Goal: Information Seeking & Learning: Learn about a topic

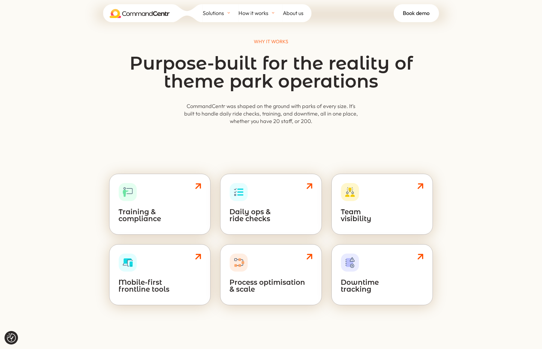
scroll to position [342, 0]
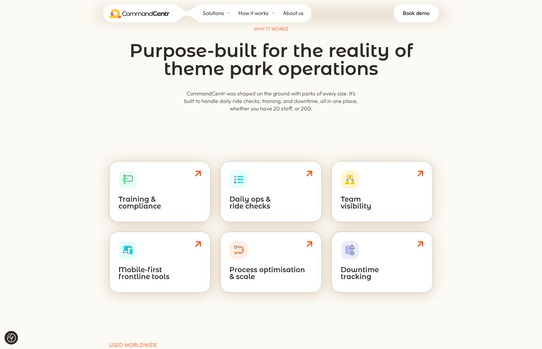
click at [169, 204] on h2 "Training & compliance" at bounding box center [159, 204] width 83 height 17
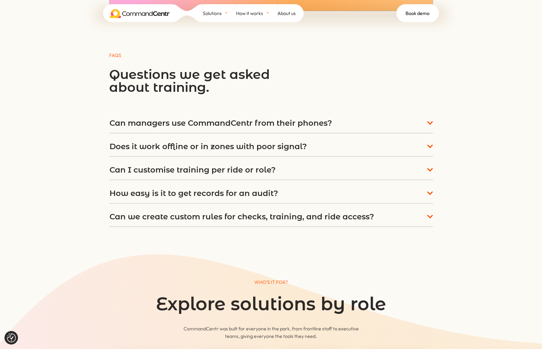
scroll to position [2266, 0]
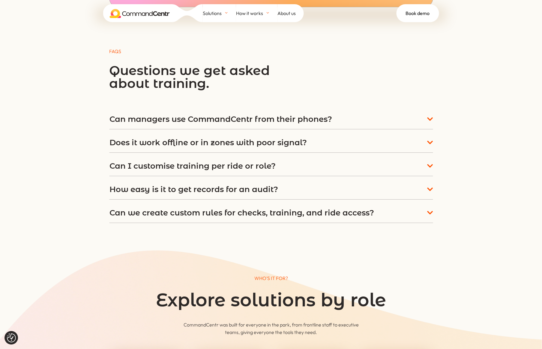
click at [333, 115] on div "Can managers use CommandCentr from their phones?  " at bounding box center [270, 119] width 323 height 8
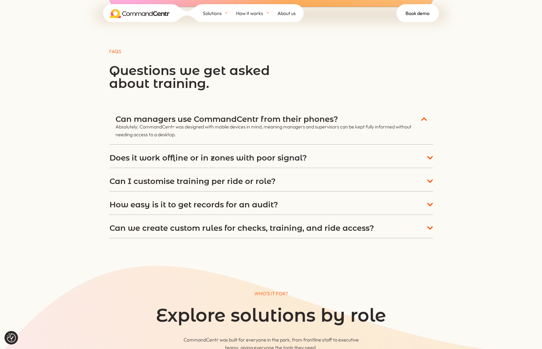
click at [366, 119] on div "Can managers use CommandCentr from their phones?  " at bounding box center [270, 119] width 311 height 8
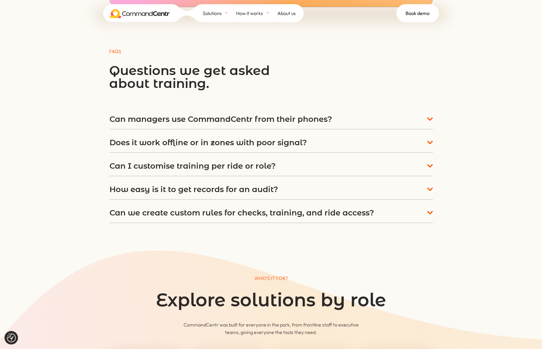
click at [313, 142] on div "Does it work offline or in zones with poor signal?  " at bounding box center [270, 142] width 323 height 8
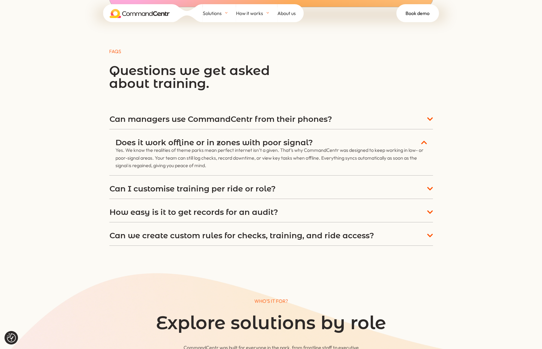
click at [317, 141] on div "Does it work offline or in zones with poor signal?  " at bounding box center [270, 142] width 311 height 8
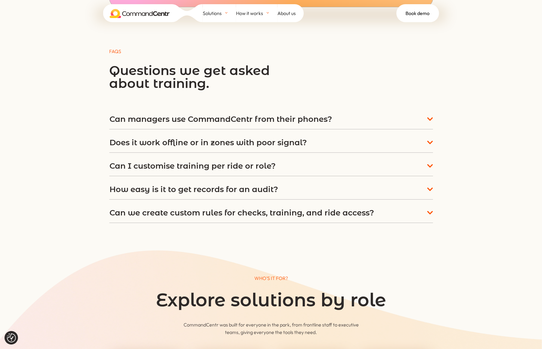
click at [310, 165] on div "Can I customise training per ride or role?  " at bounding box center [270, 166] width 323 height 8
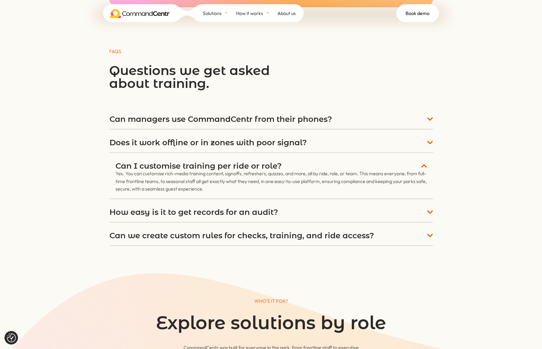
click at [310, 165] on div "Can I customise training per ride or role?  " at bounding box center [270, 166] width 311 height 8
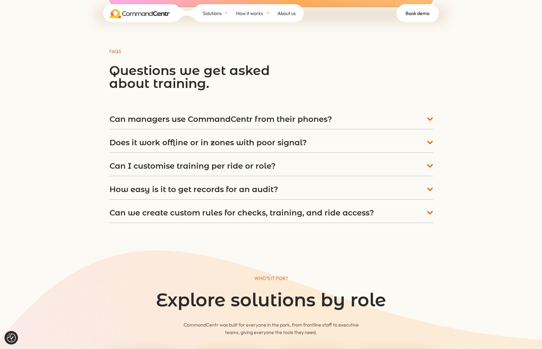
click at [310, 165] on div "Can I customise training per ride or role?  " at bounding box center [270, 166] width 323 height 8
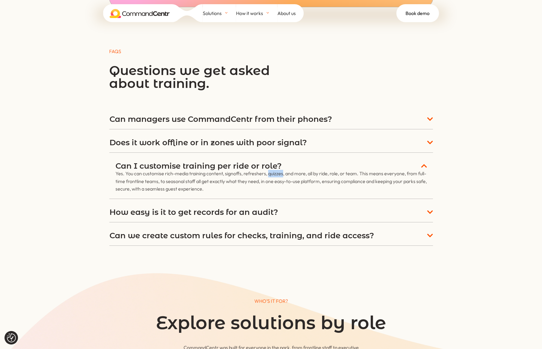
drag, startPoint x: 267, startPoint y: 172, endPoint x: 282, endPoint y: 172, distance: 15.0
click at [282, 172] on p "Yes. You can customise rich-media training content, signoffs, refreshers, quizz…" at bounding box center [270, 181] width 311 height 23
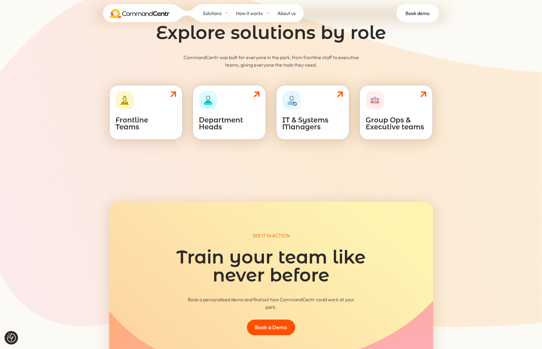
scroll to position [2555, 0]
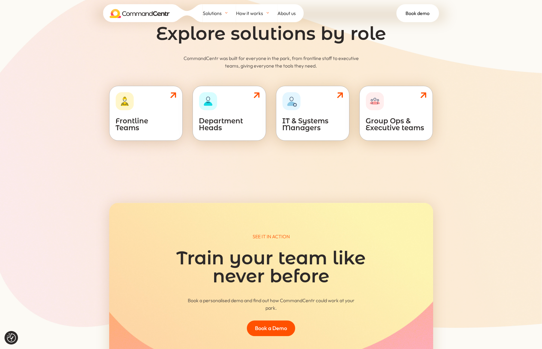
click at [243, 100] on div "& Department Heads" at bounding box center [229, 113] width 61 height 42
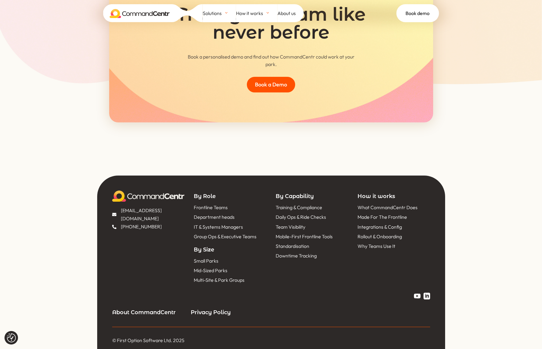
scroll to position [2797, 0]
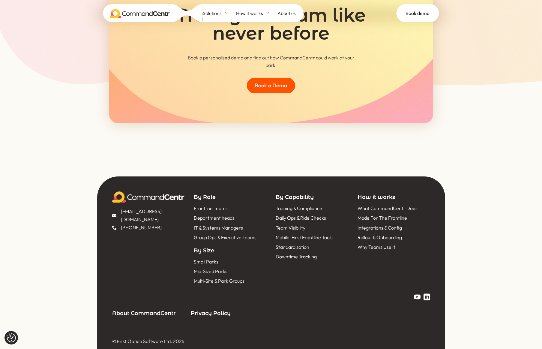
click at [207, 257] on span "Small Parks" at bounding box center [205, 261] width 26 height 8
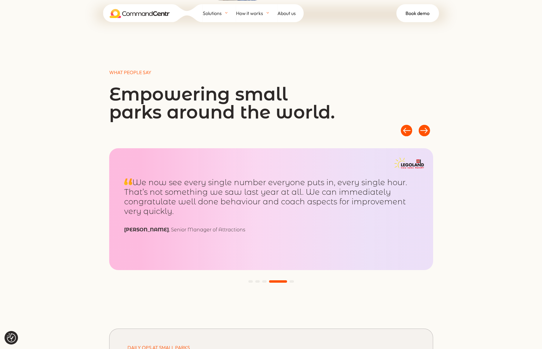
scroll to position [671, 0]
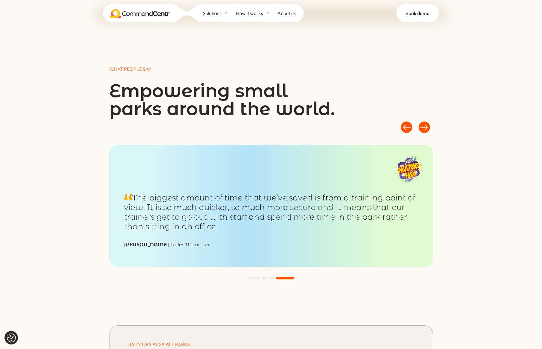
click at [292, 277] on span at bounding box center [285, 278] width 18 height 2
click at [250, 277] on span at bounding box center [250, 278] width 4 height 2
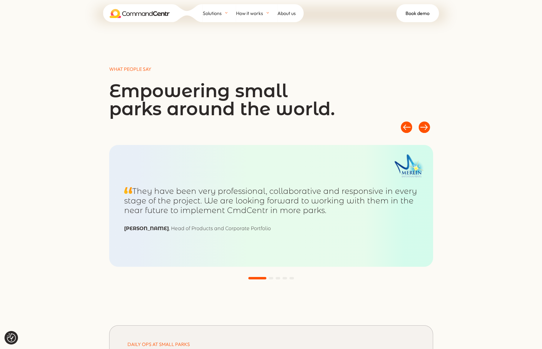
click at [272, 277] on span at bounding box center [271, 278] width 4 height 2
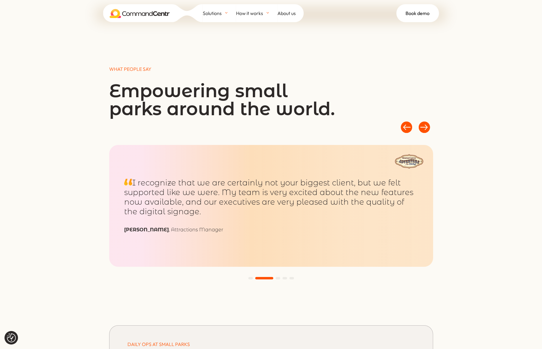
click at [276, 277] on span at bounding box center [277, 278] width 4 height 2
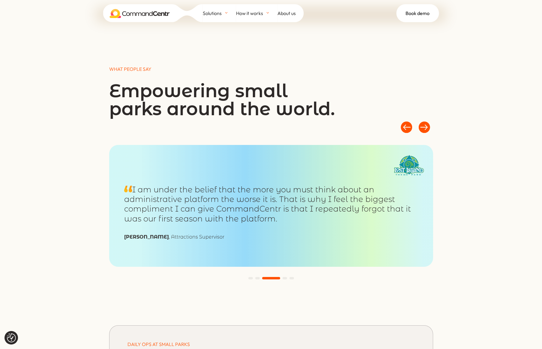
click at [282, 277] on span at bounding box center [284, 278] width 4 height 2
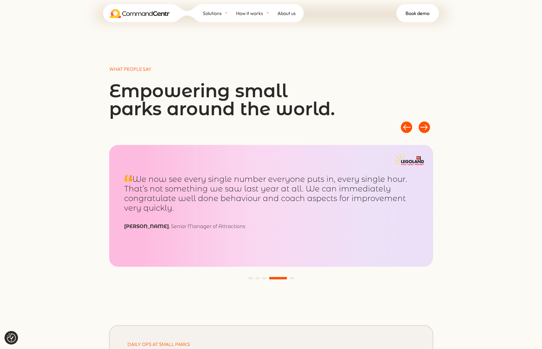
click at [292, 278] on div at bounding box center [271, 277] width 324 height 7
click at [292, 277] on span at bounding box center [291, 278] width 4 height 2
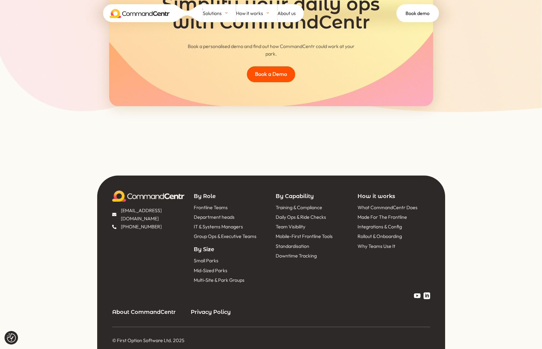
scroll to position [2178, 0]
click at [298, 204] on span "Training & Compliance" at bounding box center [298, 207] width 48 height 8
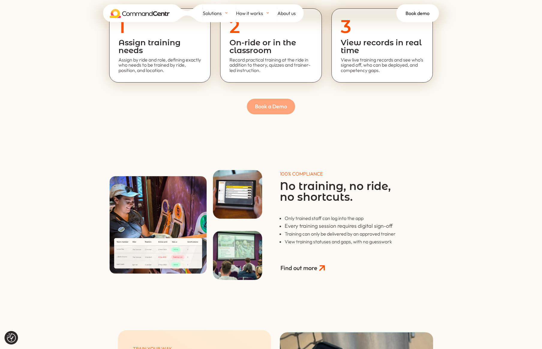
scroll to position [1227, 0]
click at [224, 202] on img at bounding box center [237, 193] width 49 height 49
click at [234, 188] on img at bounding box center [237, 193] width 49 height 49
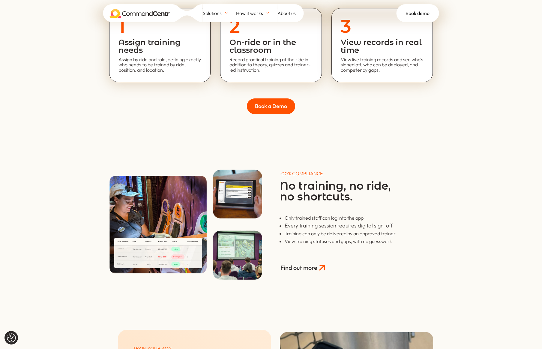
drag, startPoint x: 235, startPoint y: 194, endPoint x: 548, endPoint y: 274, distance: 322.8
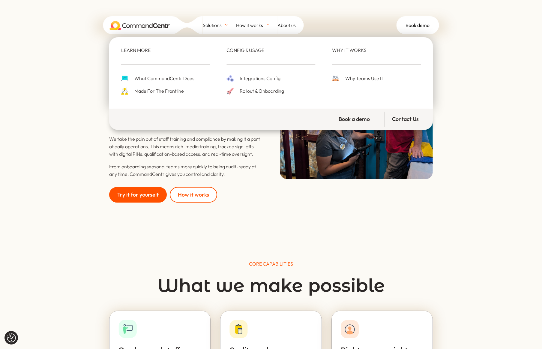
scroll to position [1, 0]
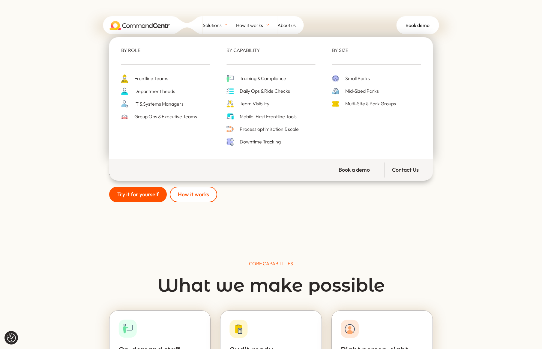
click at [368, 103] on span "Multi-Site & Park Groups" at bounding box center [369, 103] width 52 height 8
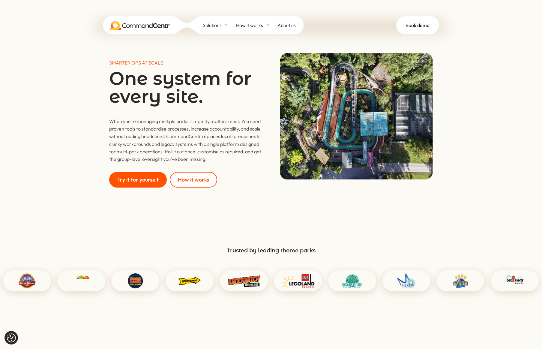
click at [121, 22] on img at bounding box center [140, 25] width 60 height 9
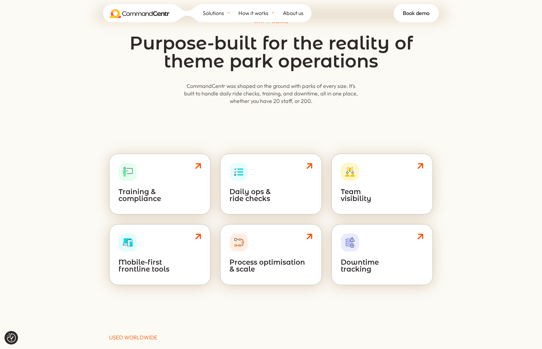
scroll to position [350, 0]
click at [196, 164] on span "&" at bounding box center [195, 165] width 12 height 6
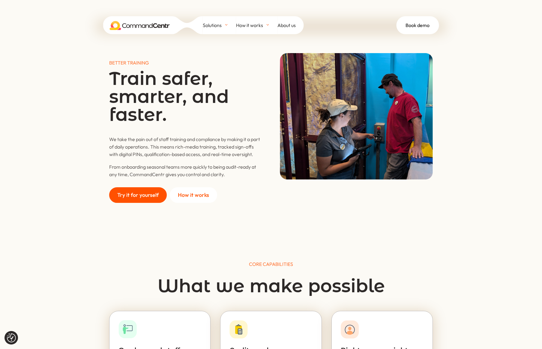
click at [196, 193] on link "How it works" at bounding box center [193, 195] width 47 height 16
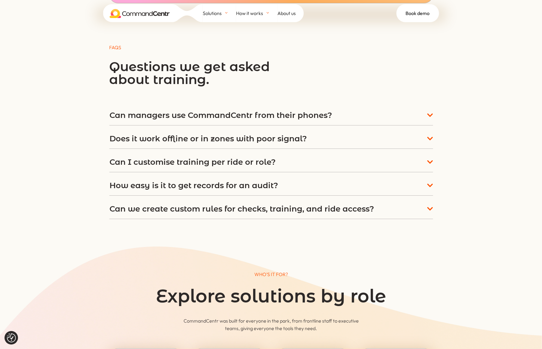
scroll to position [2270, 0]
click at [270, 158] on h5 "Can I customise training per ride or role?" at bounding box center [192, 162] width 166 height 8
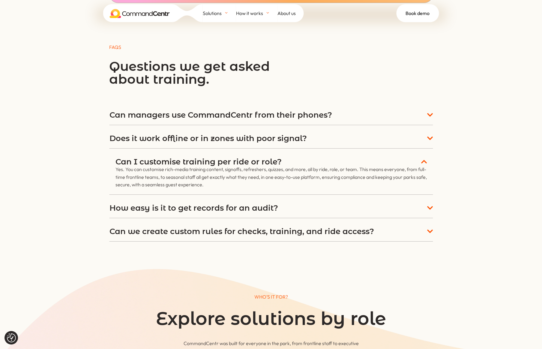
scroll to position [2272, 0]
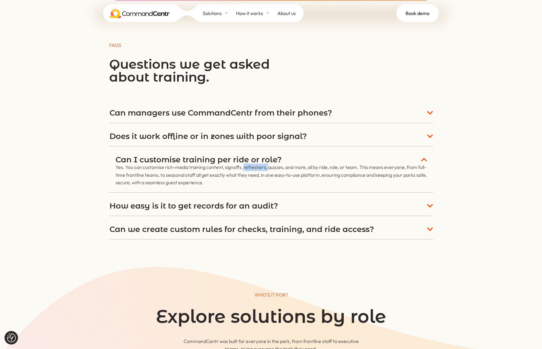
drag, startPoint x: 243, startPoint y: 164, endPoint x: 267, endPoint y: 165, distance: 24.0
click at [267, 165] on p "Yes. You can customise rich-media training content, signoffs, refreshers, quizz…" at bounding box center [270, 174] width 311 height 23
drag, startPoint x: 268, startPoint y: 165, endPoint x: 283, endPoint y: 166, distance: 15.7
click at [283, 165] on p "Yes. You can customise rich-media training content, signoffs, refreshers, quizz…" at bounding box center [270, 174] width 311 height 23
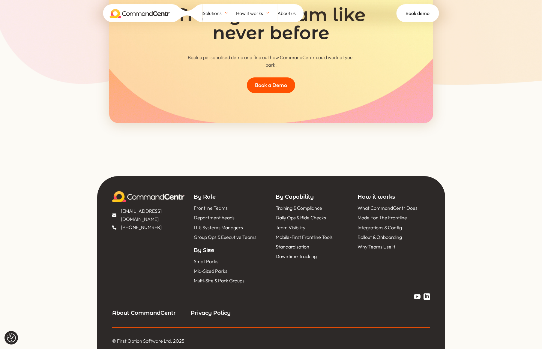
scroll to position [2797, 0]
click at [141, 207] on span "[EMAIL_ADDRESS][DOMAIN_NAME]" at bounding box center [151, 215] width 65 height 16
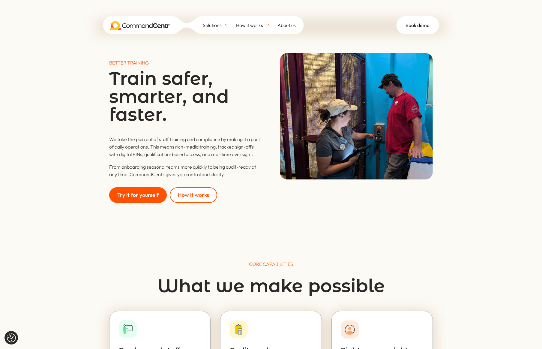
scroll to position [0, 0]
click at [288, 25] on span "About us" at bounding box center [286, 25] width 18 height 9
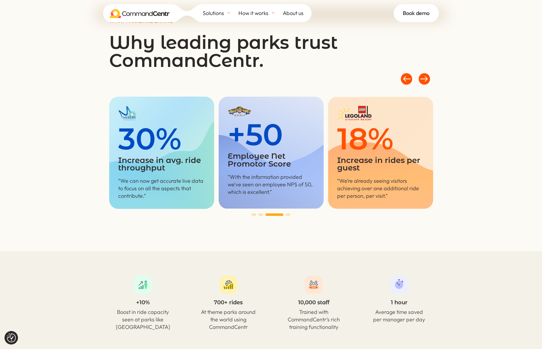
scroll to position [1378, 0]
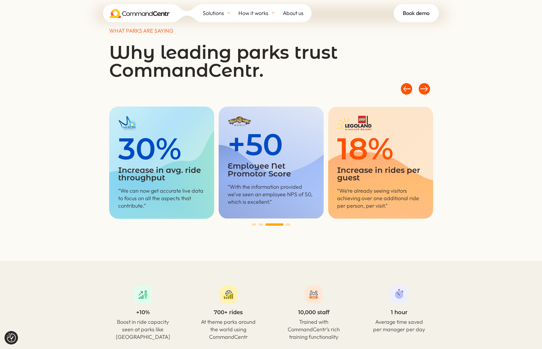
click at [286, 223] on span at bounding box center [288, 224] width 4 height 2
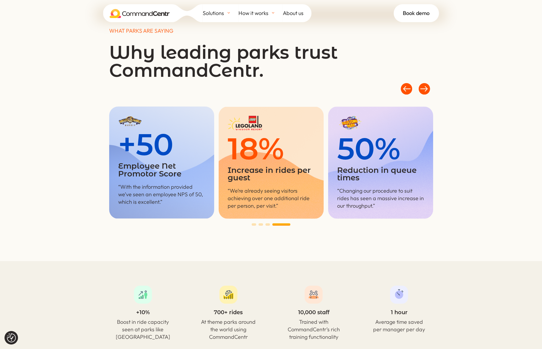
click at [262, 223] on span at bounding box center [260, 224] width 4 height 2
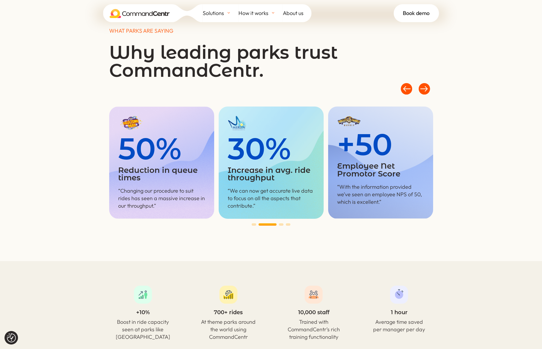
click at [253, 223] on span at bounding box center [253, 224] width 4 height 2
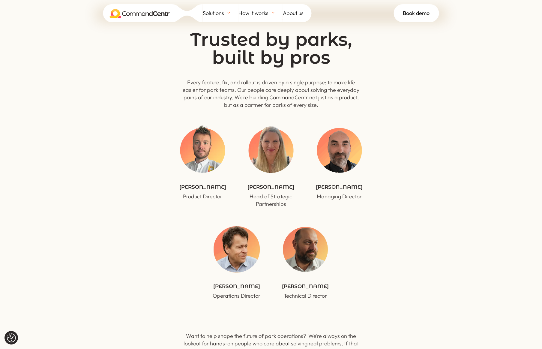
scroll to position [1760, 0]
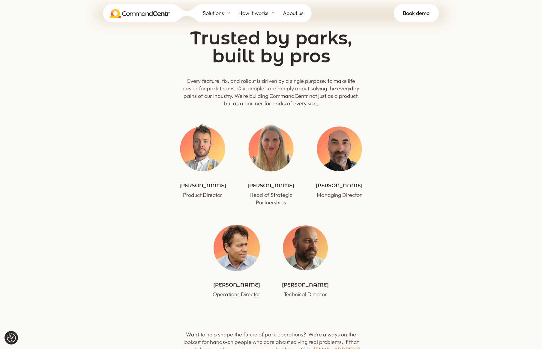
click at [200, 135] on img at bounding box center [202, 148] width 50 height 50
click at [204, 148] on img at bounding box center [202, 148] width 50 height 50
click at [203, 136] on img at bounding box center [202, 148] width 50 height 50
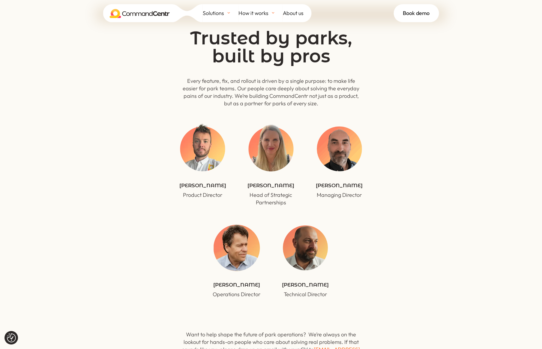
click at [203, 136] on img at bounding box center [202, 148] width 50 height 50
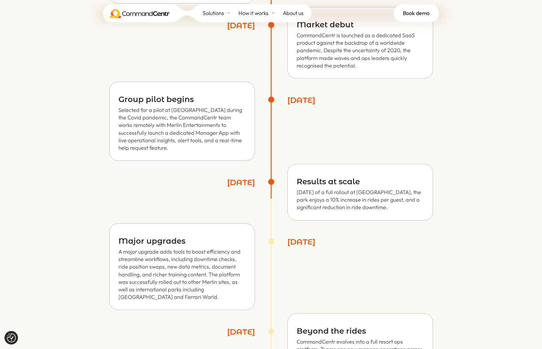
scroll to position [805, 0]
